Goal: Task Accomplishment & Management: Manage account settings

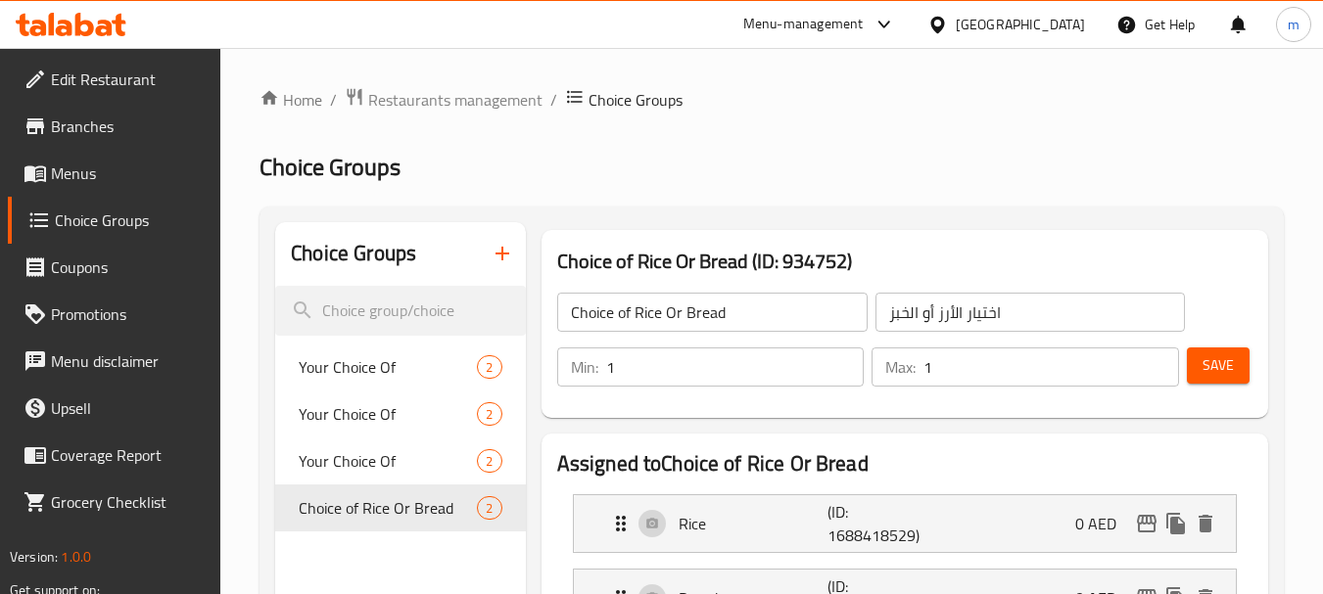
scroll to position [196, 0]
click at [438, 97] on span "Restaurants management" at bounding box center [455, 99] width 174 height 23
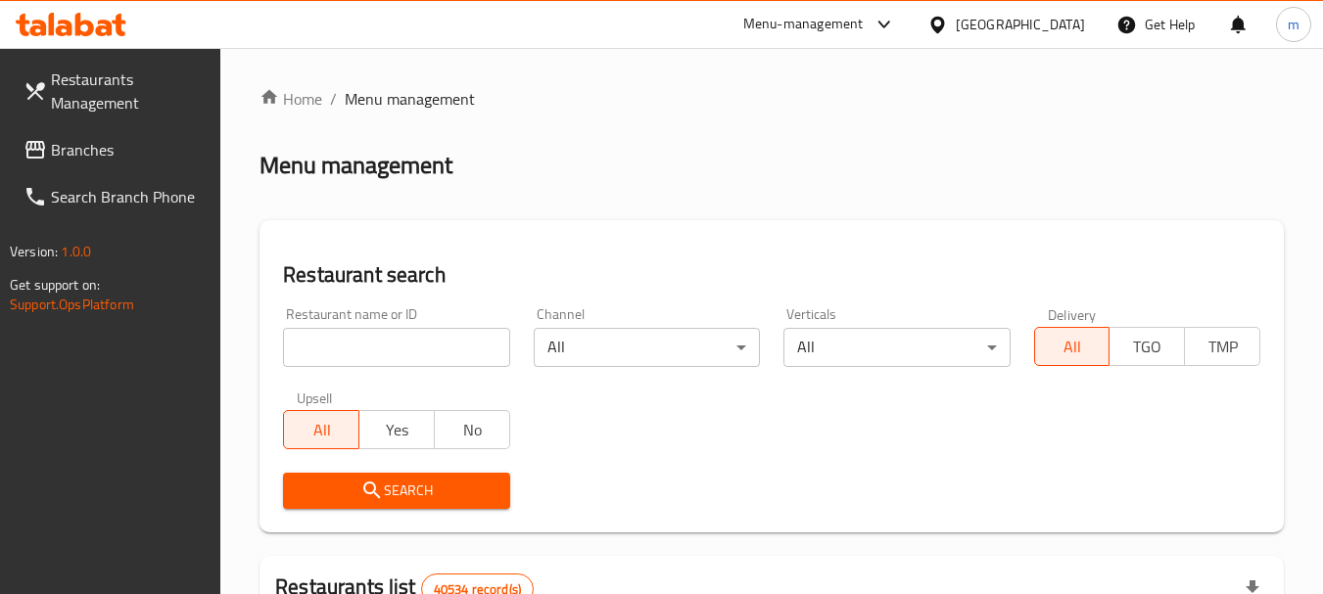
click at [57, 138] on span "Branches" at bounding box center [128, 149] width 155 height 23
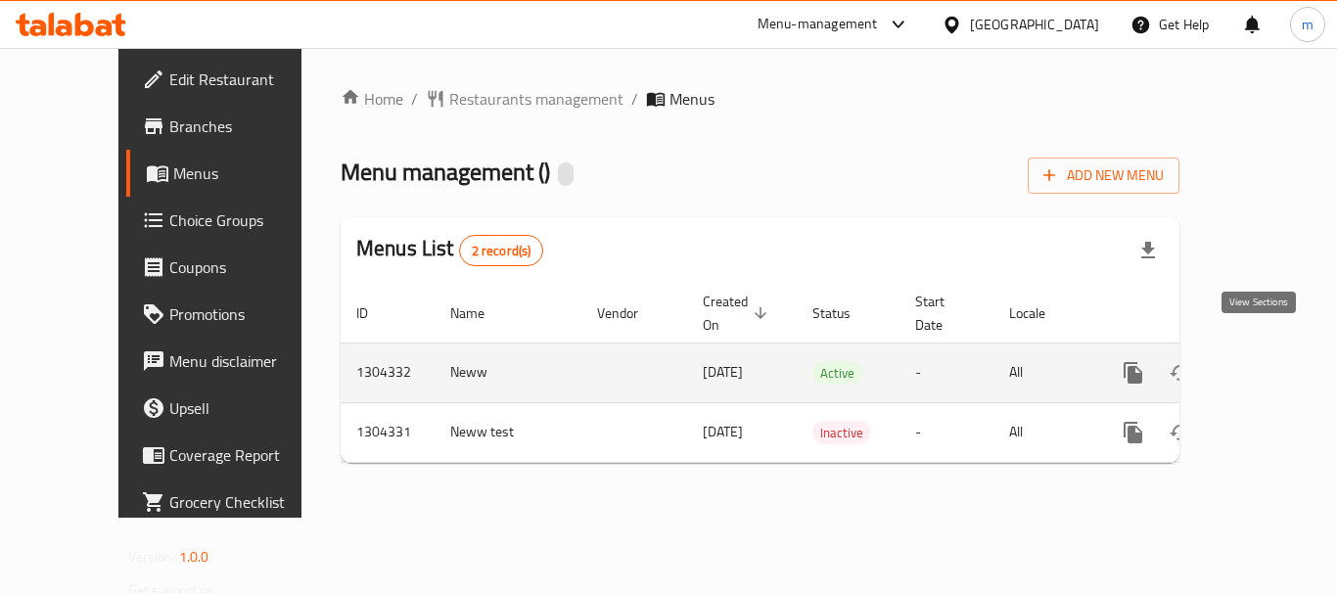
click at [1263, 361] on icon "enhanced table" at bounding box center [1274, 372] width 23 height 23
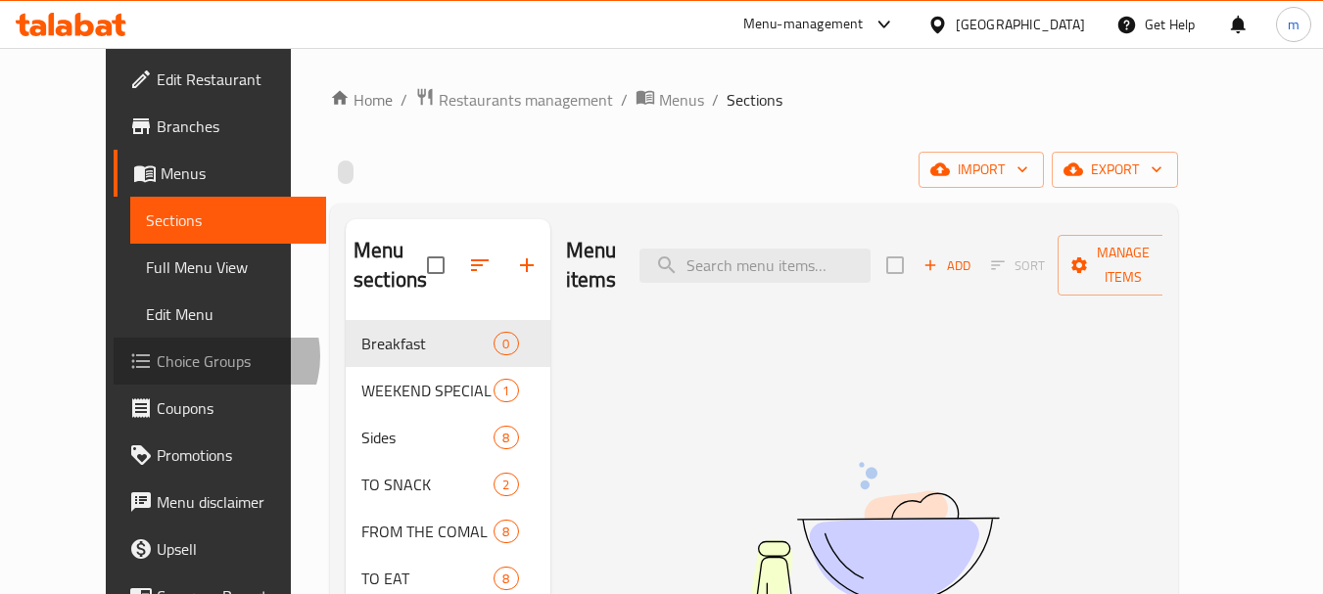
click at [157, 356] on span "Choice Groups" at bounding box center [234, 361] width 155 height 23
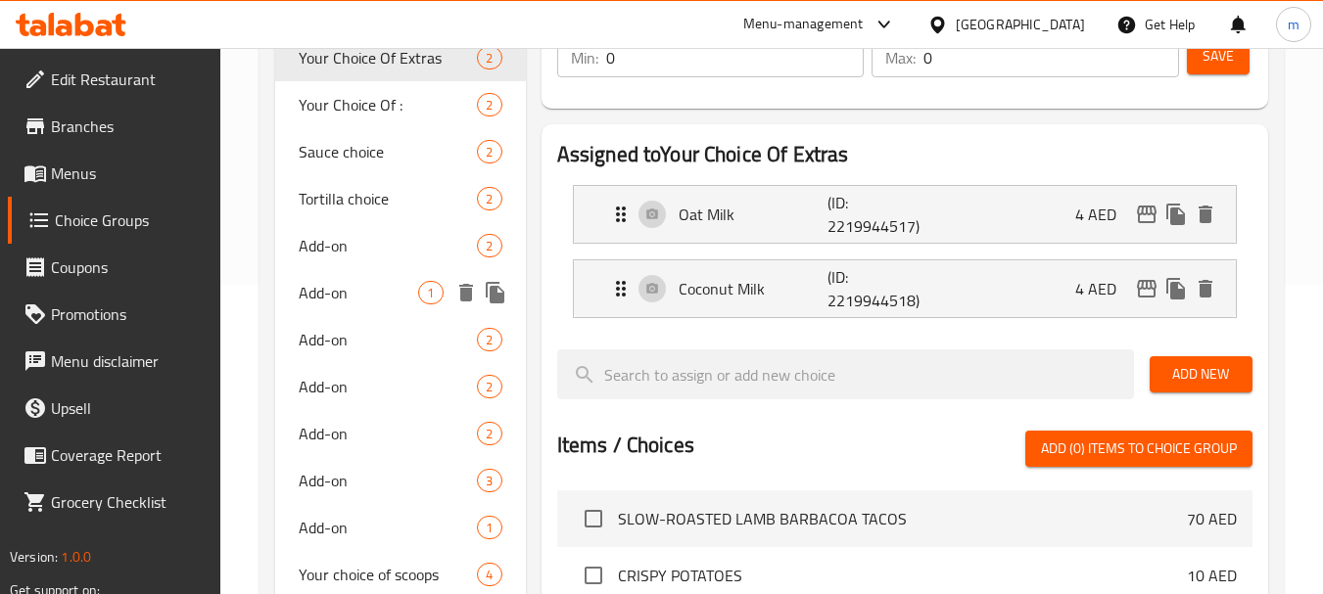
scroll to position [182, 0]
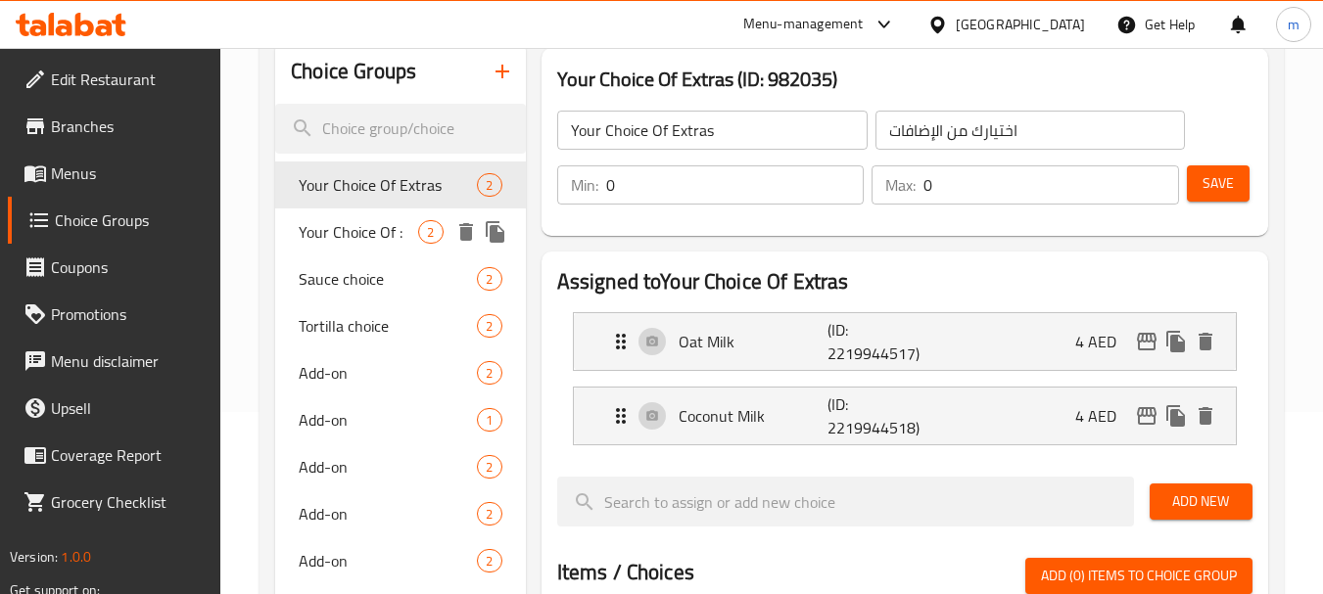
click at [362, 235] on span "Your Choice Of :" at bounding box center [358, 231] width 119 height 23
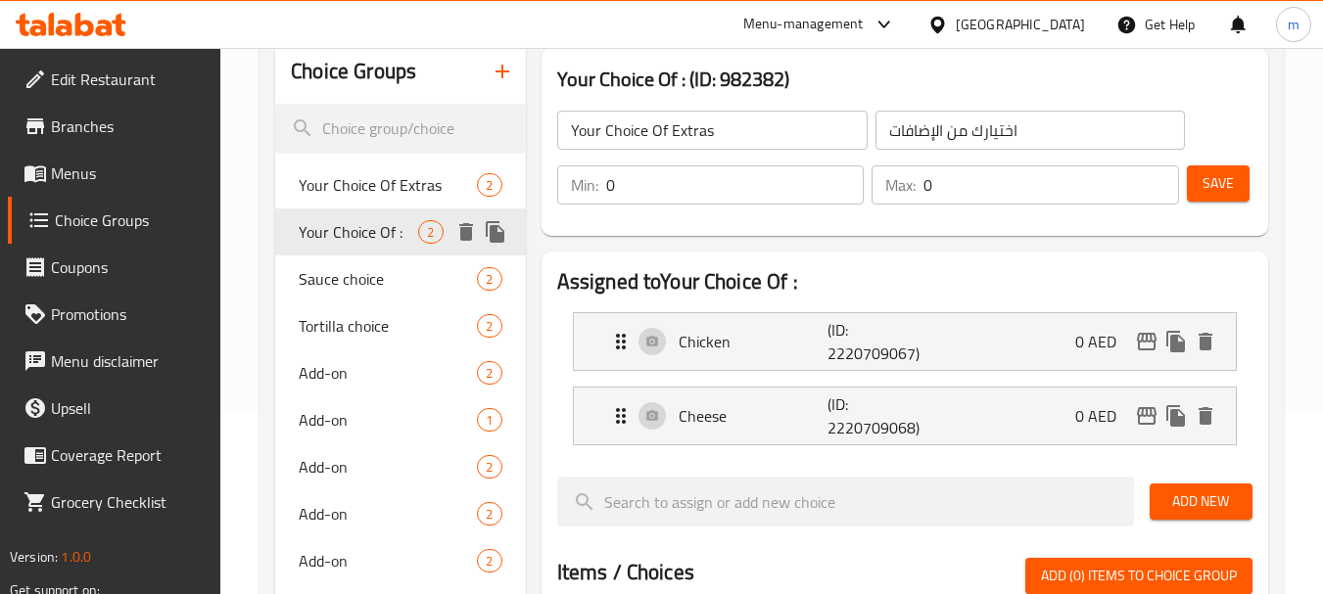
type input "Your Choice Of :"
type input "إختيارك من:"
type input "1"
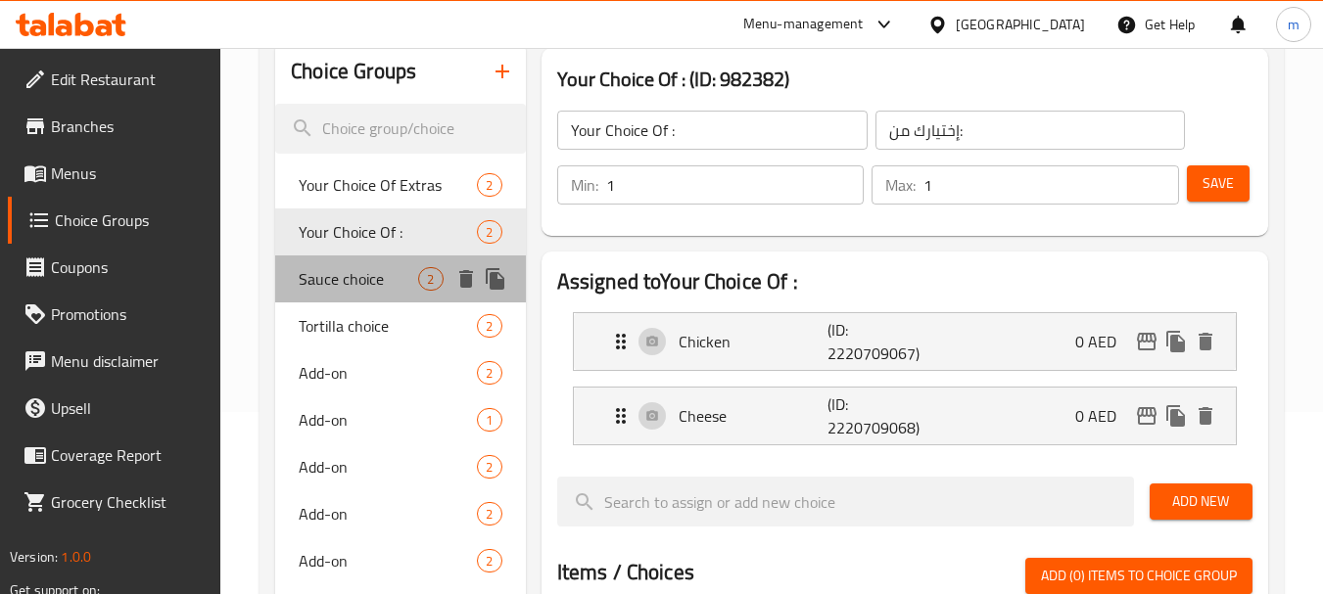
click at [365, 273] on span "Sauce choice" at bounding box center [358, 278] width 119 height 23
type input "Sauce choice"
type input "اختيار الصلصة"
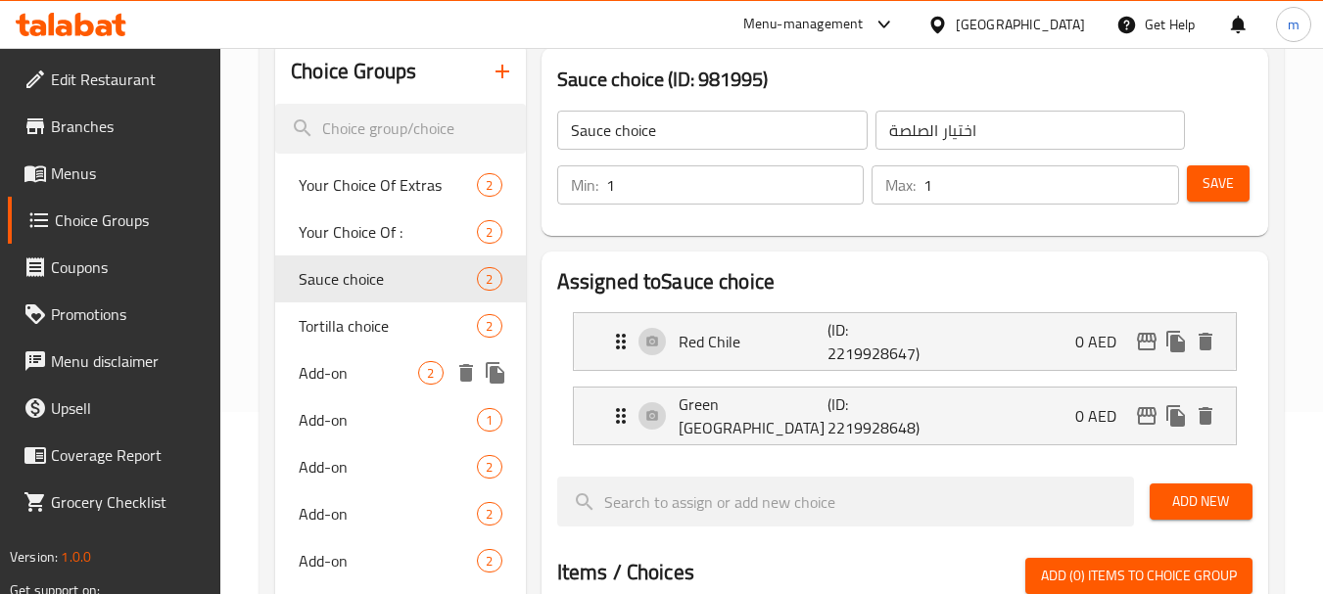
click at [328, 370] on span "Add-on" at bounding box center [358, 372] width 119 height 23
type input "Add-on"
type input "إضافة"
type input "0"
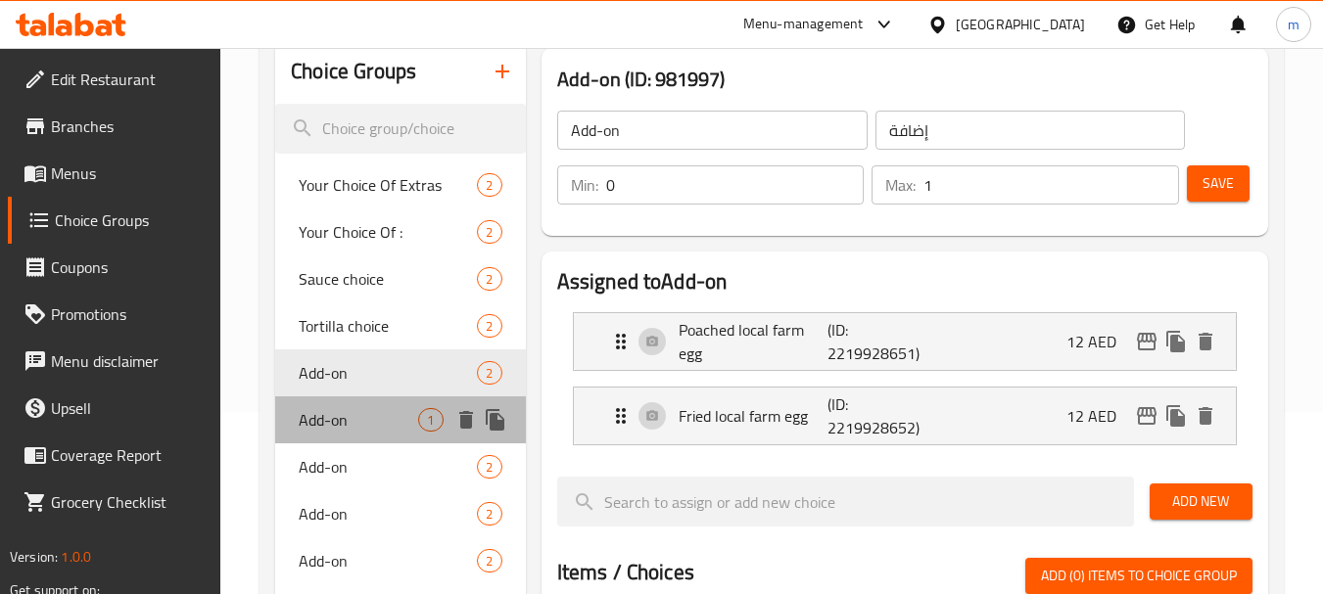
click at [304, 432] on span "Add-on" at bounding box center [358, 419] width 119 height 23
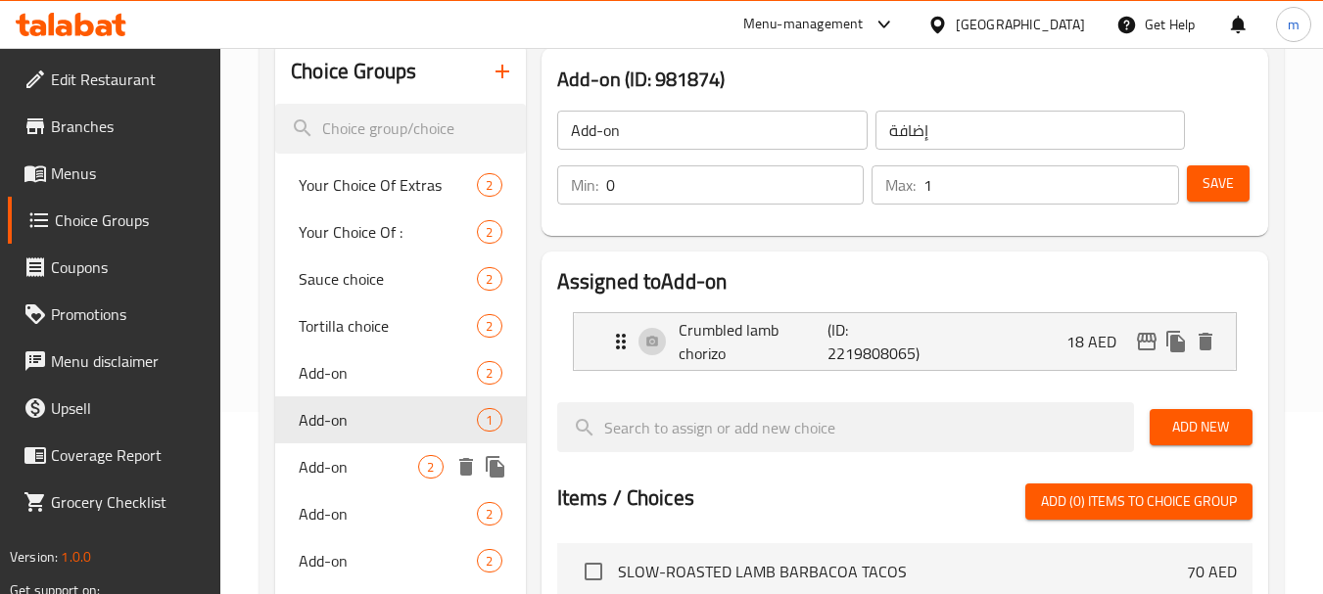
click at [329, 474] on span "Add-on" at bounding box center [358, 466] width 119 height 23
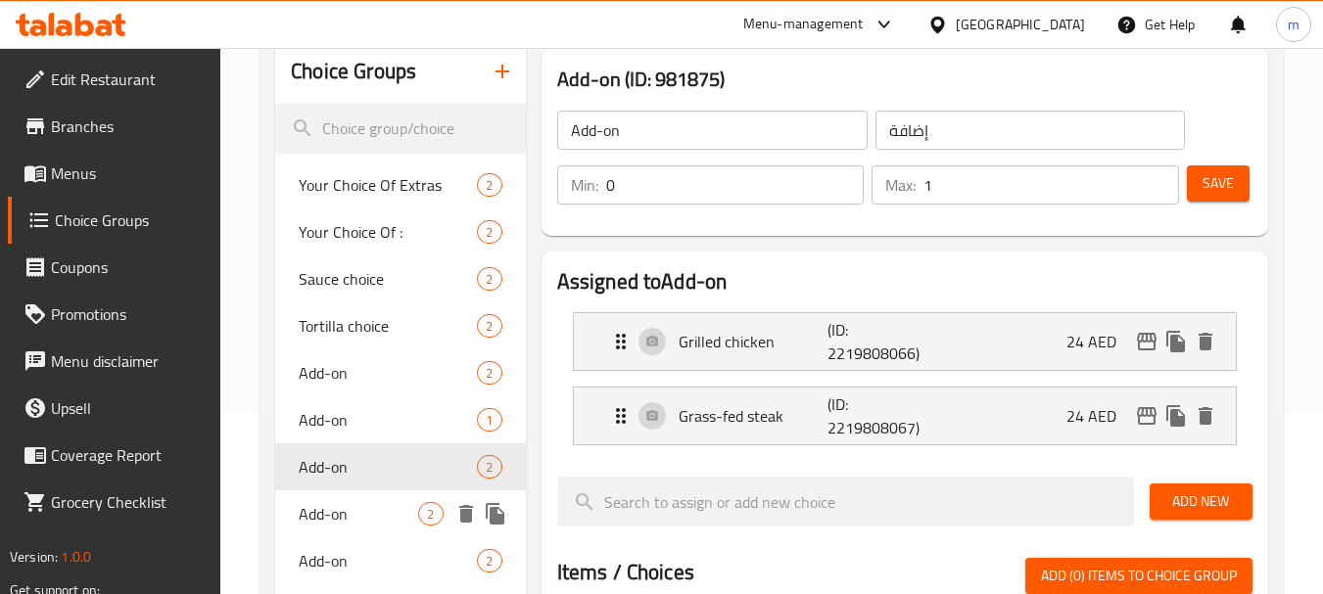
click at [341, 512] on span "Add-on" at bounding box center [358, 513] width 119 height 23
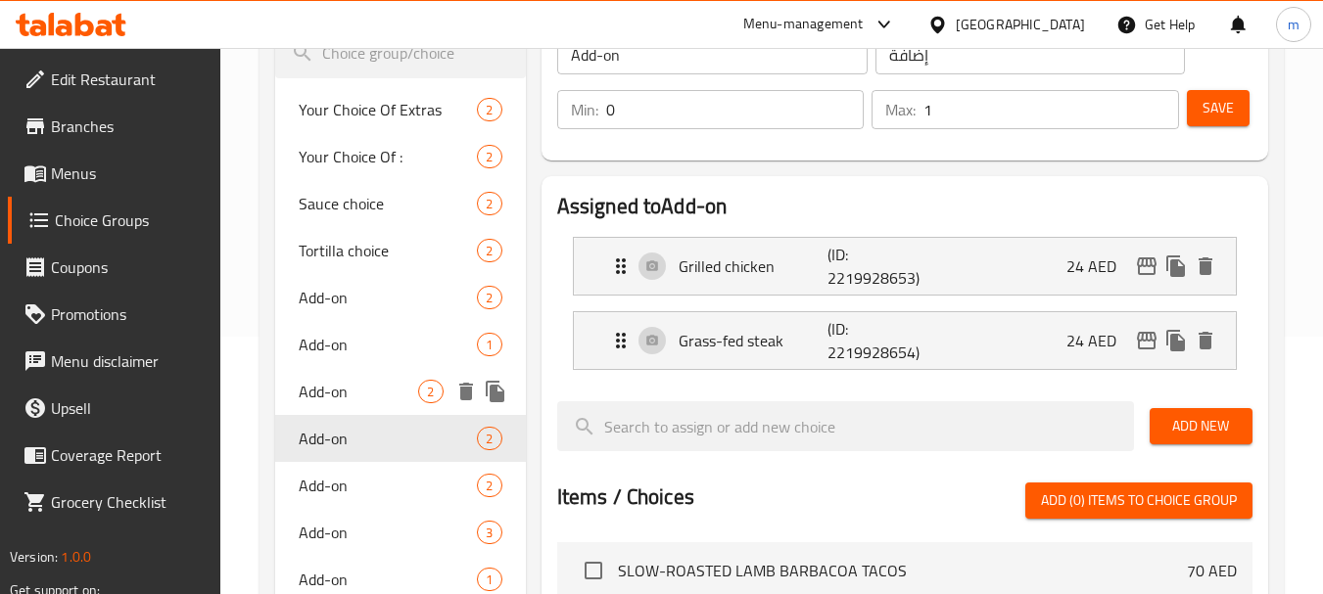
scroll to position [280, 0]
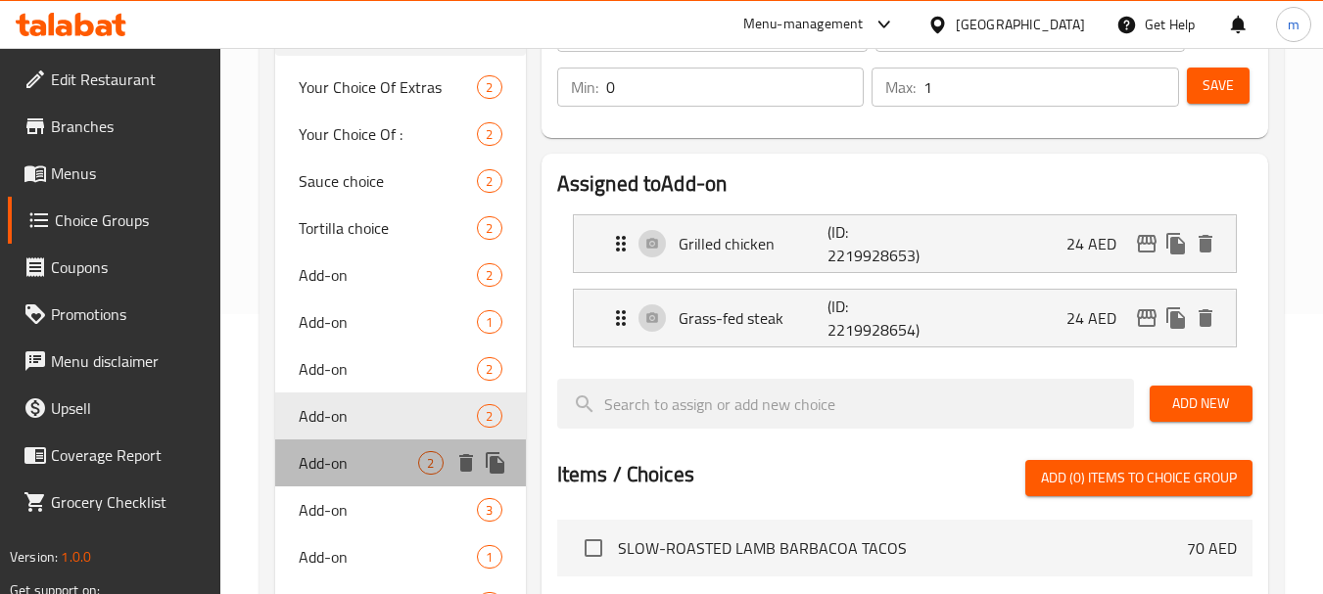
click at [375, 445] on div "Add-on 2" at bounding box center [400, 463] width 250 height 47
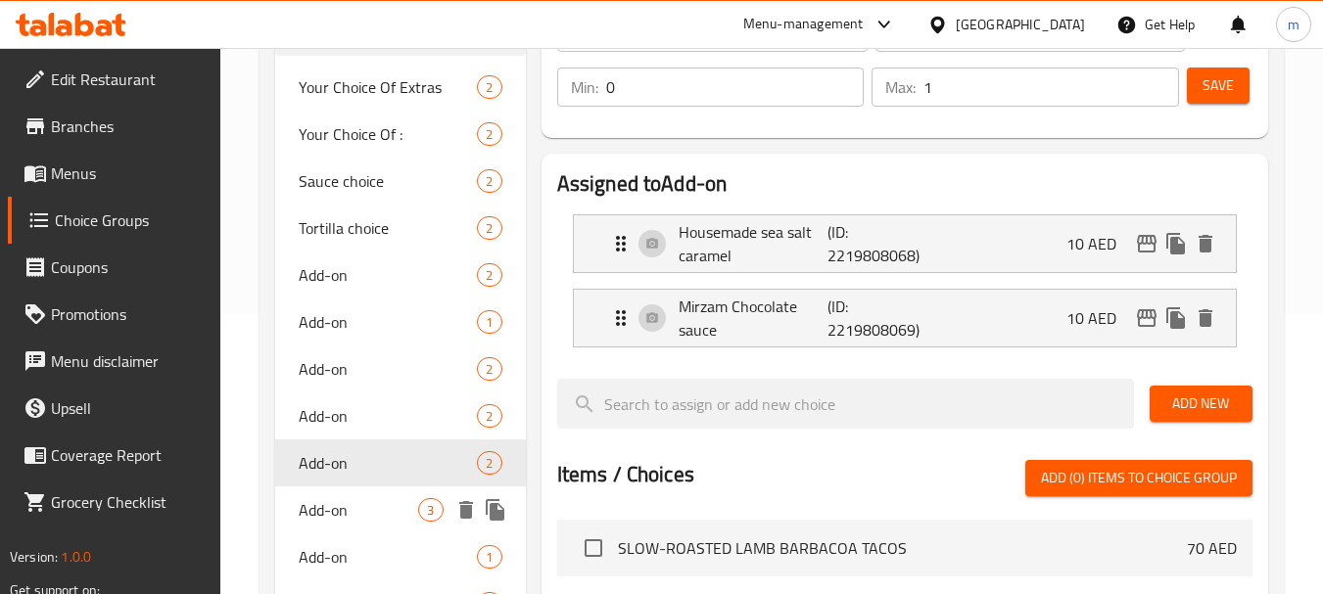
click at [350, 502] on span "Add-on" at bounding box center [358, 509] width 119 height 23
type input "0"
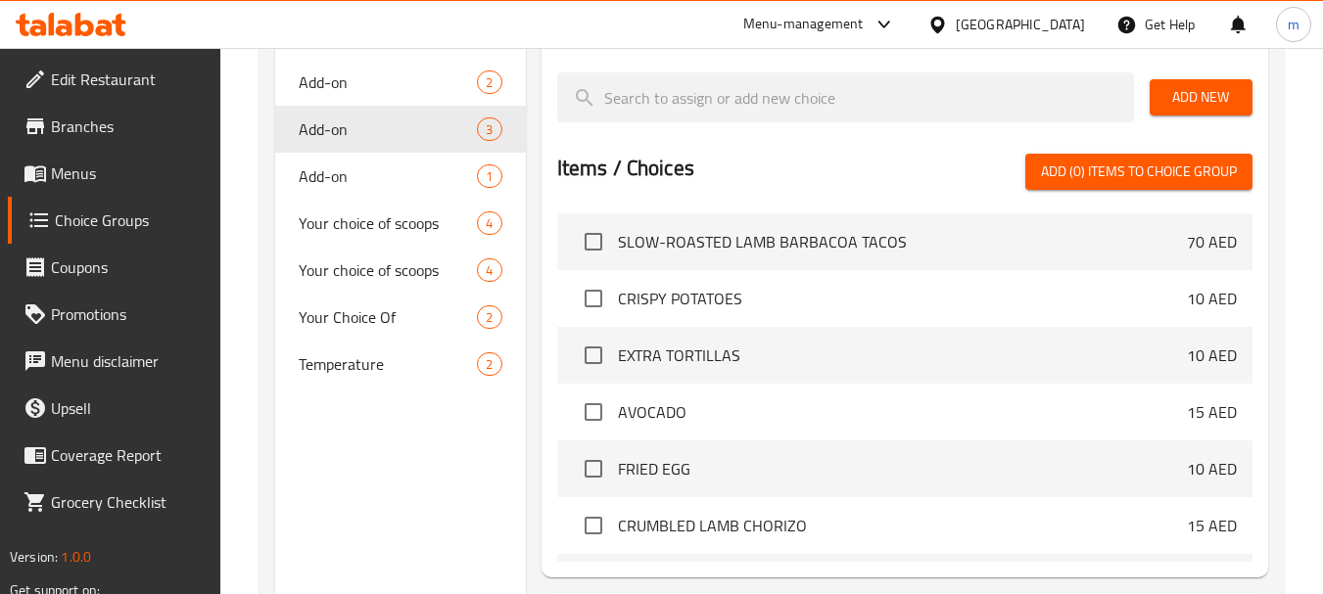
scroll to position [672, 0]
